Goal: Check status: Check status

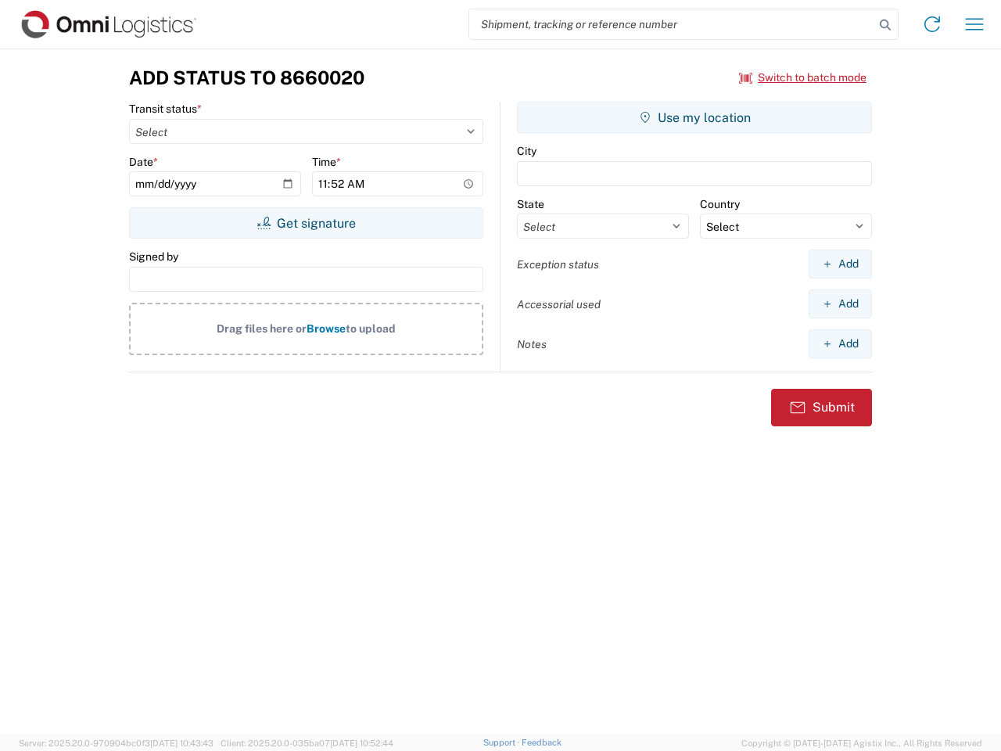
click at [672, 24] on input "search" at bounding box center [671, 24] width 405 height 30
click at [885, 25] on icon at bounding box center [885, 25] width 22 height 22
click at [932, 24] on icon at bounding box center [932, 24] width 25 height 25
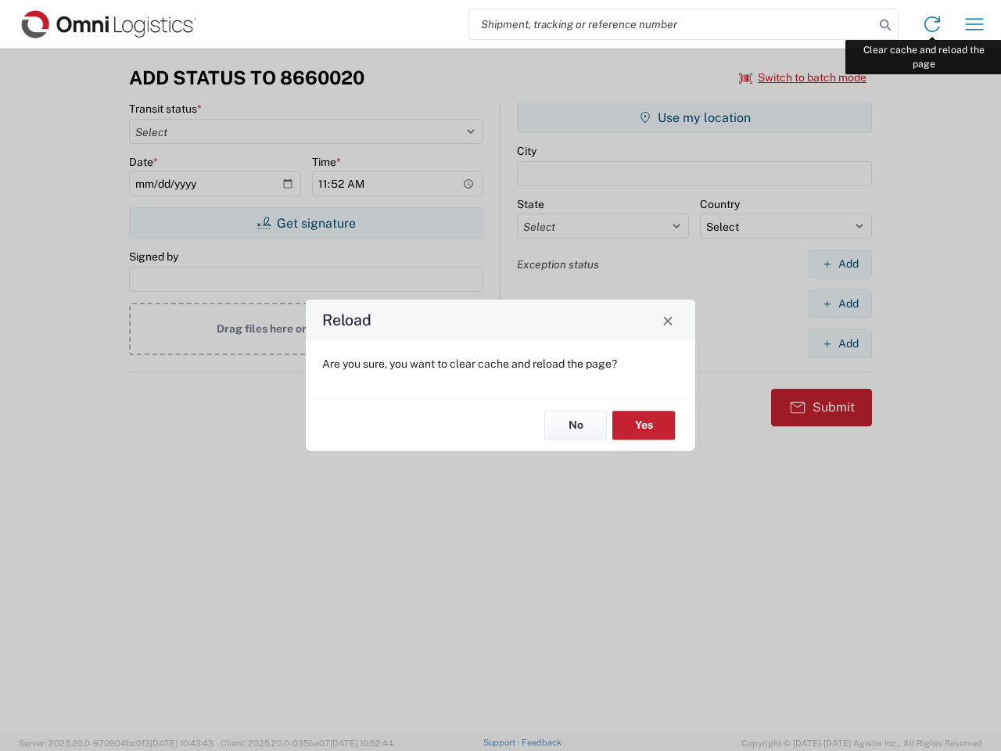
click at [975, 24] on div "Reload Are you sure, you want to clear cache and reload the page? No Yes" at bounding box center [500, 375] width 1001 height 751
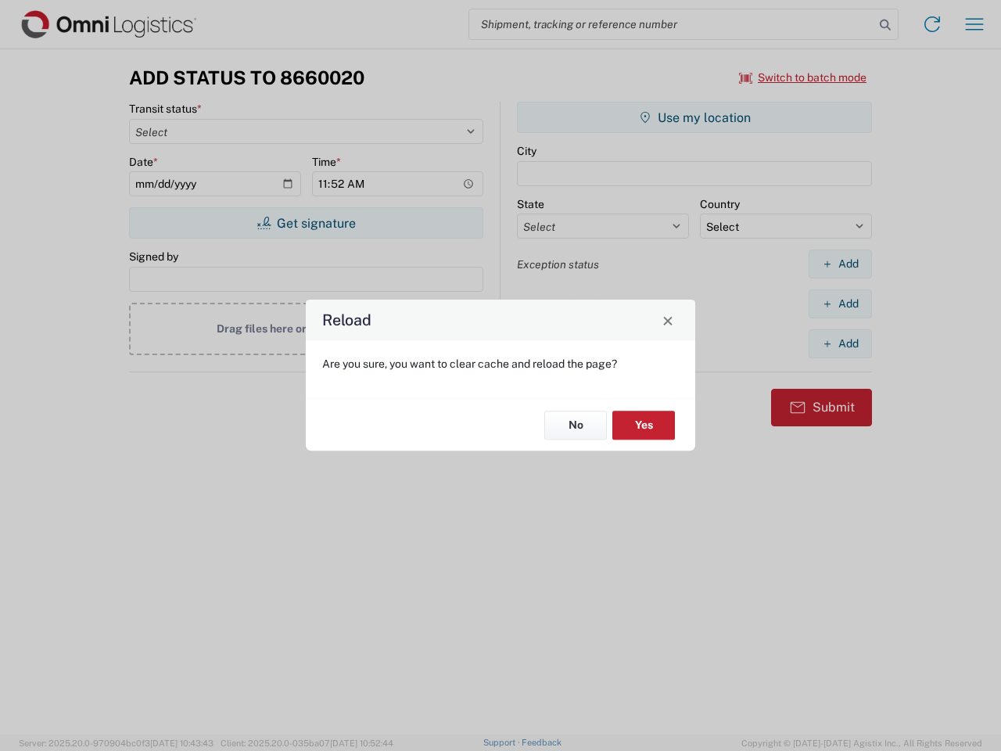
click at [803, 77] on div "Reload Are you sure, you want to clear cache and reload the page? No Yes" at bounding box center [500, 375] width 1001 height 751
click at [306, 223] on div "Reload Are you sure, you want to clear cache and reload the page? No Yes" at bounding box center [500, 375] width 1001 height 751
click at [695, 117] on div "Reload Are you sure, you want to clear cache and reload the page? No Yes" at bounding box center [500, 375] width 1001 height 751
click at [840, 264] on div "Reload Are you sure, you want to clear cache and reload the page? No Yes" at bounding box center [500, 375] width 1001 height 751
click at [840, 303] on div "Reload Are you sure, you want to clear cache and reload the page? No Yes" at bounding box center [500, 375] width 1001 height 751
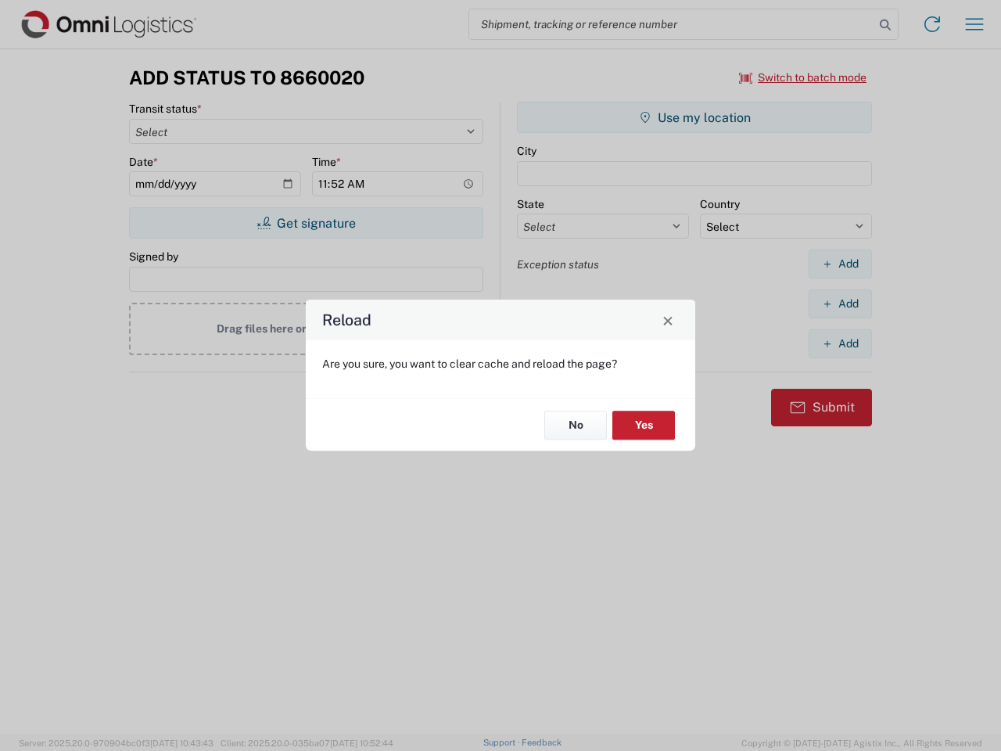
click at [840, 343] on div "Reload Are you sure, you want to clear cache and reload the page? No Yes" at bounding box center [500, 375] width 1001 height 751
